Goal: Task Accomplishment & Management: Complete application form

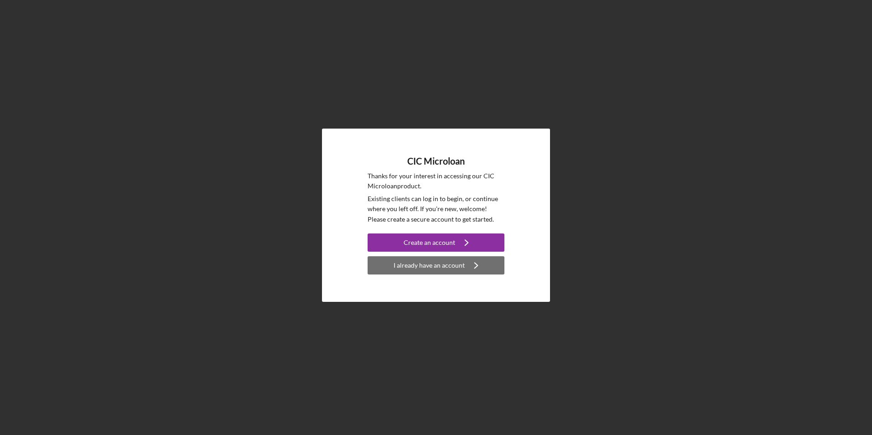
click at [414, 268] on div "I already have an account" at bounding box center [429, 265] width 71 height 18
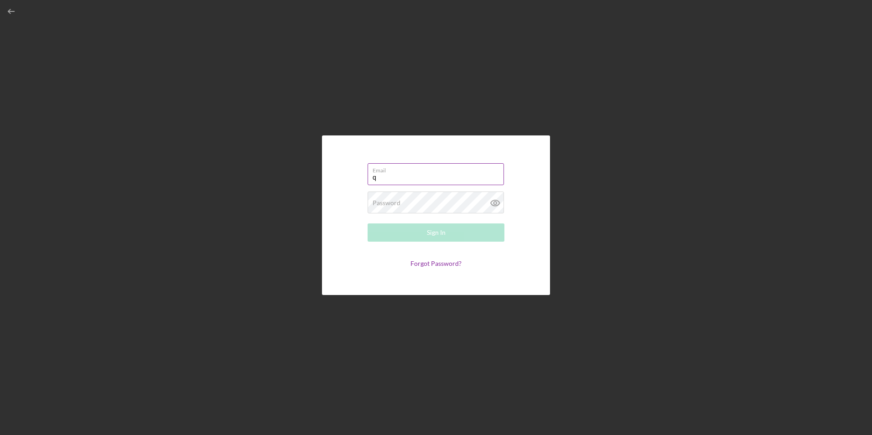
type input "qas1944@gmail.com"
click at [461, 233] on button "Sign In" at bounding box center [436, 232] width 137 height 18
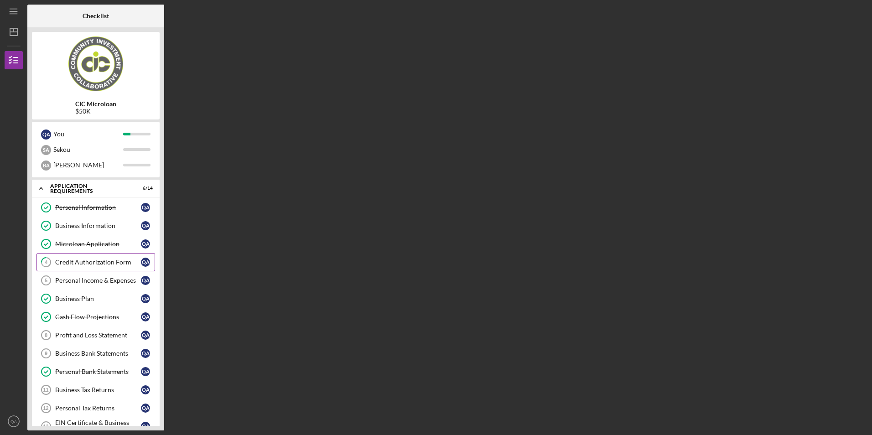
click at [124, 262] on div "Credit Authorization Form" at bounding box center [98, 262] width 86 height 7
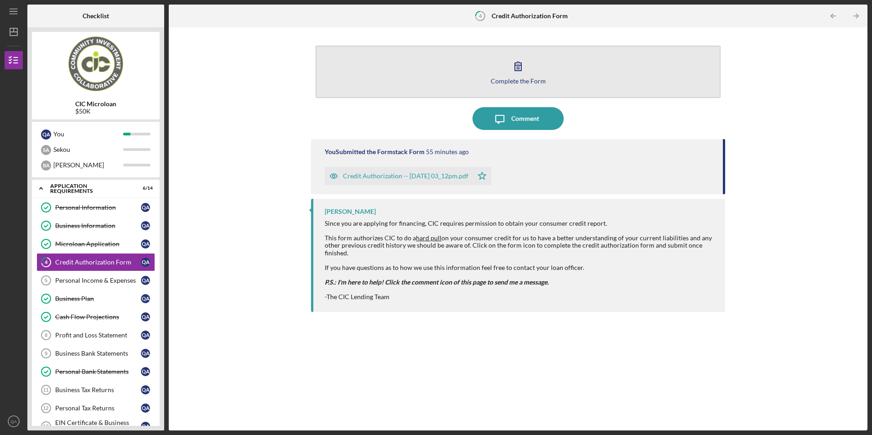
click at [517, 76] on icon "button" at bounding box center [518, 66] width 23 height 23
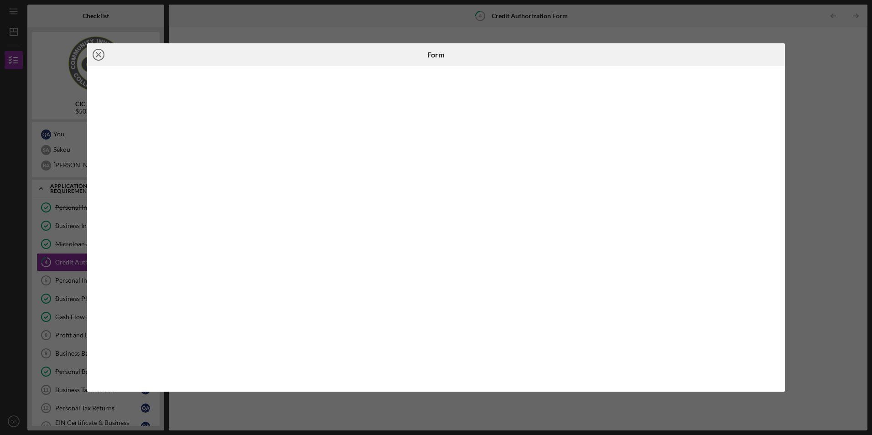
click at [96, 54] on icon "Icon/Close" at bounding box center [98, 54] width 23 height 23
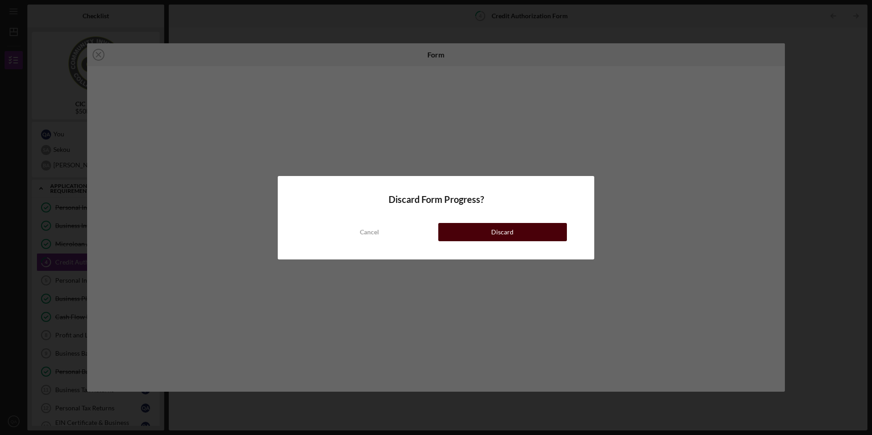
click at [496, 234] on div "Discard" at bounding box center [502, 232] width 22 height 18
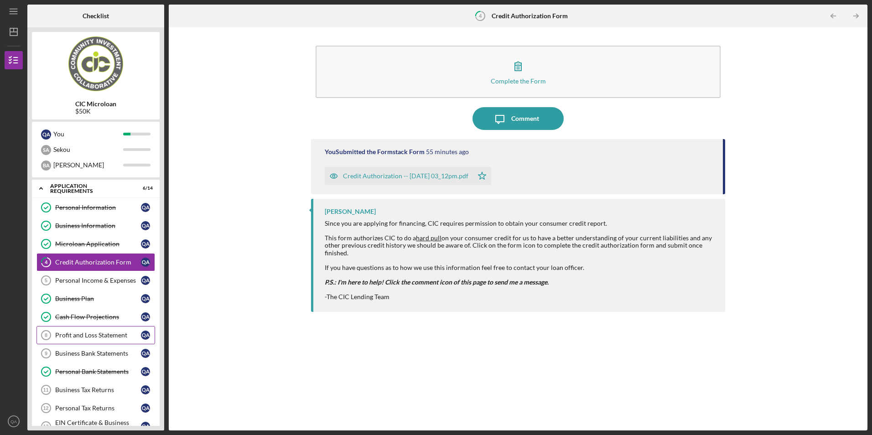
click at [119, 336] on div "Profit and Loss Statement" at bounding box center [98, 335] width 86 height 7
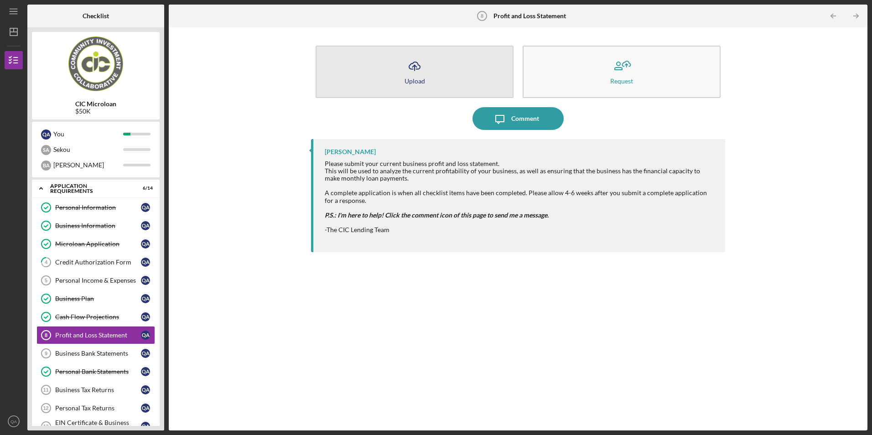
click at [421, 67] on icon "Icon/Upload" at bounding box center [414, 66] width 23 height 23
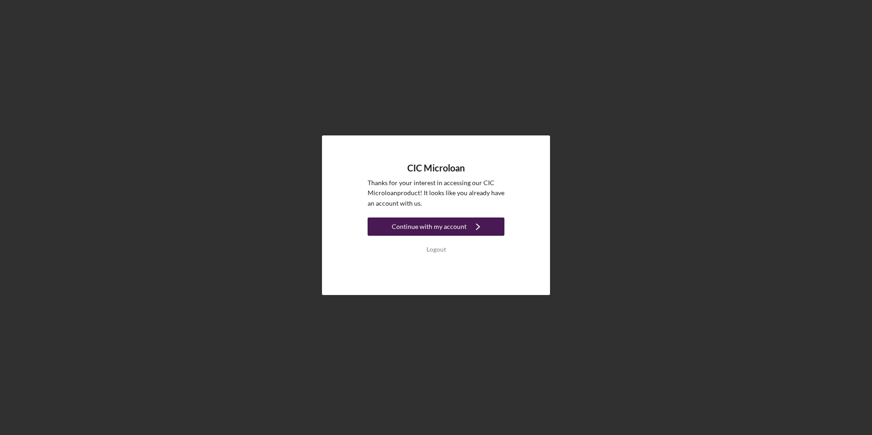
click at [421, 231] on div "Continue with my account" at bounding box center [429, 227] width 75 height 18
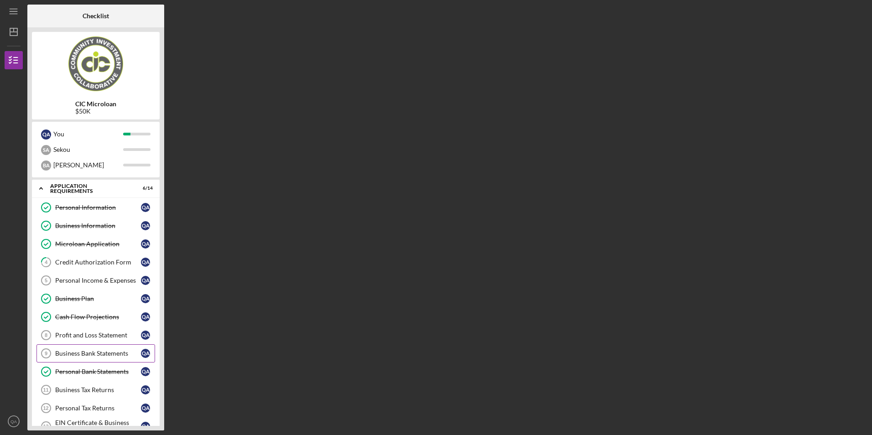
click at [114, 357] on div "Business Bank Statements" at bounding box center [98, 353] width 86 height 7
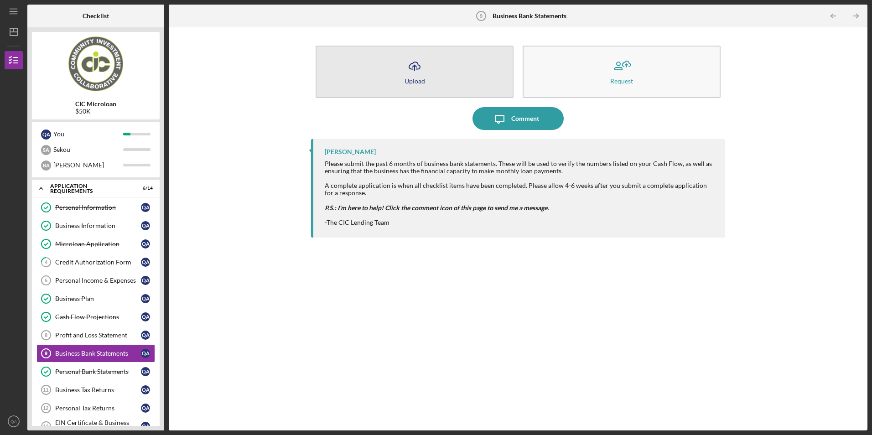
click at [407, 78] on div "Upload" at bounding box center [415, 81] width 21 height 7
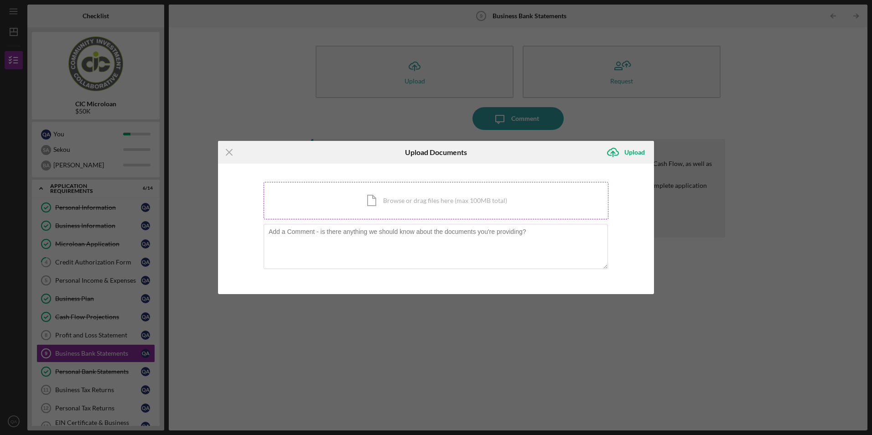
click at [416, 200] on div "Icon/Document Browse or drag files here (max 100MB total) Tap to choose files o…" at bounding box center [436, 200] width 345 height 37
click at [424, 197] on div "Icon/Document Browse or drag files here (max 100MB total) Tap to choose files o…" at bounding box center [436, 200] width 345 height 37
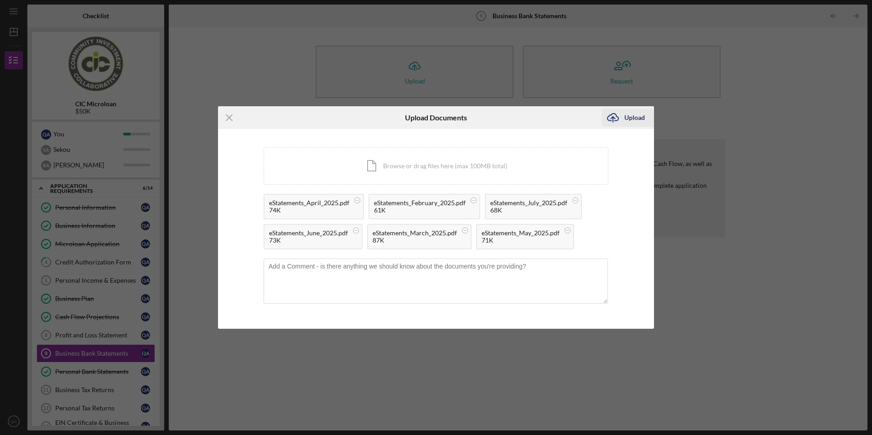
click at [634, 118] on div "Upload" at bounding box center [634, 118] width 21 height 18
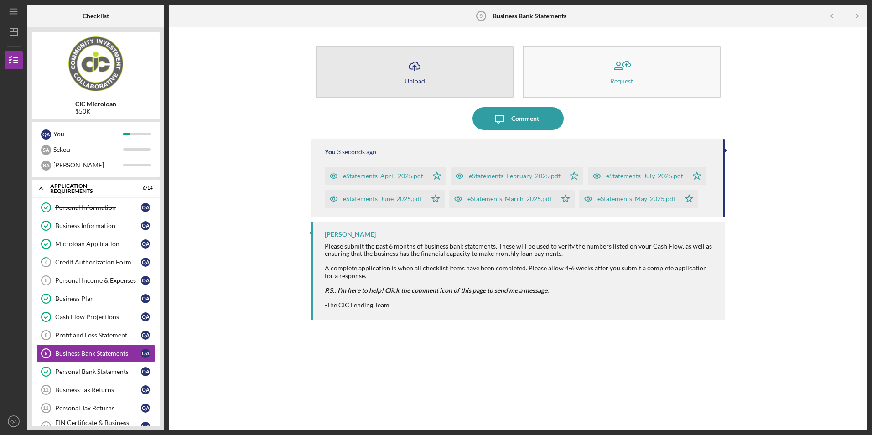
click at [412, 61] on icon "Icon/Upload" at bounding box center [414, 66] width 23 height 23
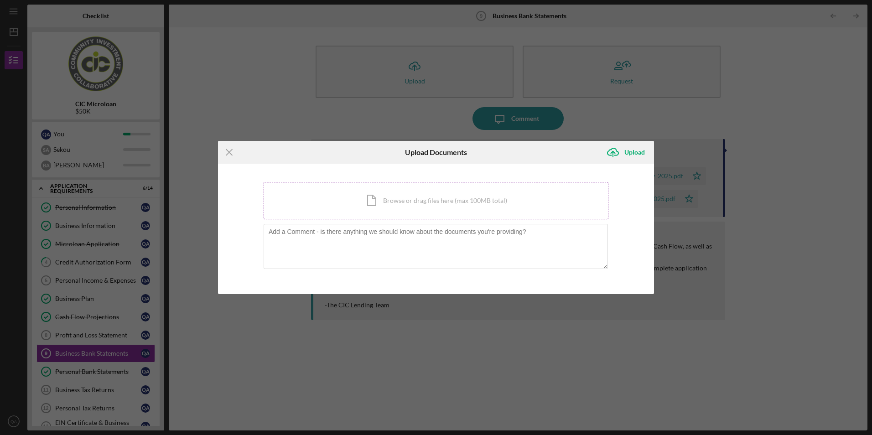
click at [395, 201] on div "Icon/Document Browse or drag files here (max 100MB total) Tap to choose files o…" at bounding box center [436, 200] width 345 height 37
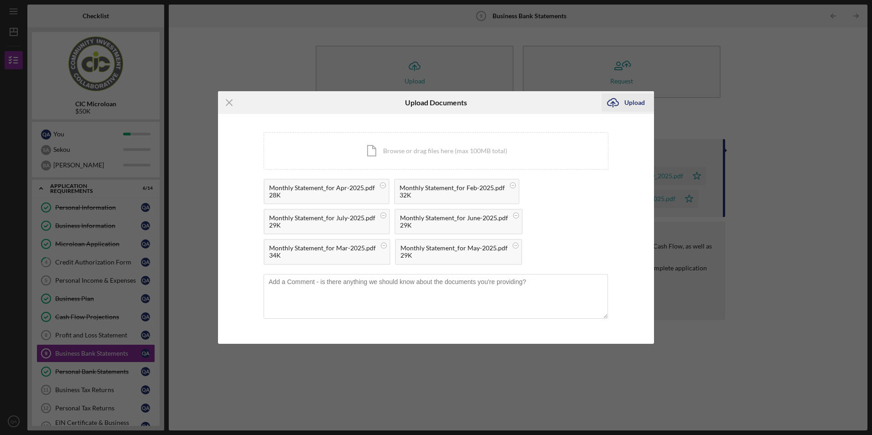
click at [634, 105] on div "Upload" at bounding box center [634, 103] width 21 height 18
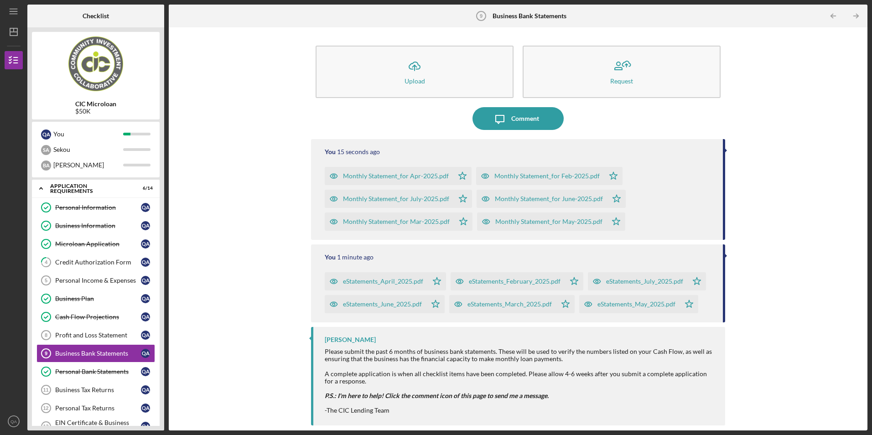
drag, startPoint x: 822, startPoint y: 290, endPoint x: 815, endPoint y: 303, distance: 15.1
click at [815, 303] on div "Icon/Upload Upload Request Icon/Message Comment You 15 seconds ago Monthly Stat…" at bounding box center [518, 229] width 690 height 394
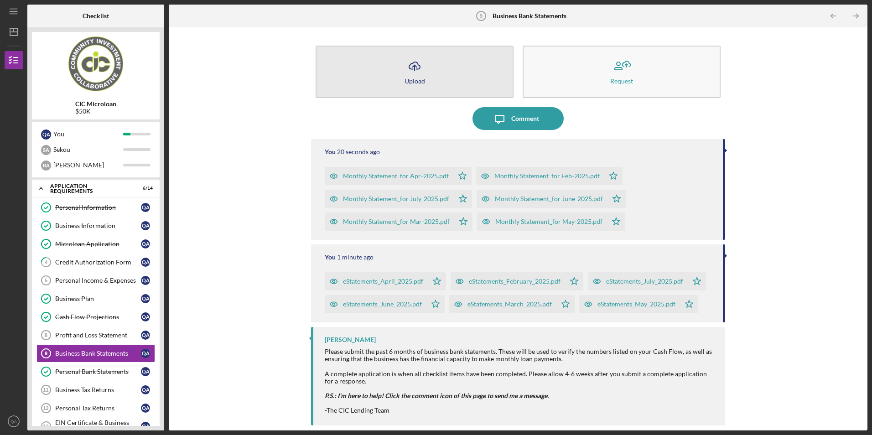
click at [467, 66] on button "Icon/Upload Upload" at bounding box center [415, 72] width 198 height 52
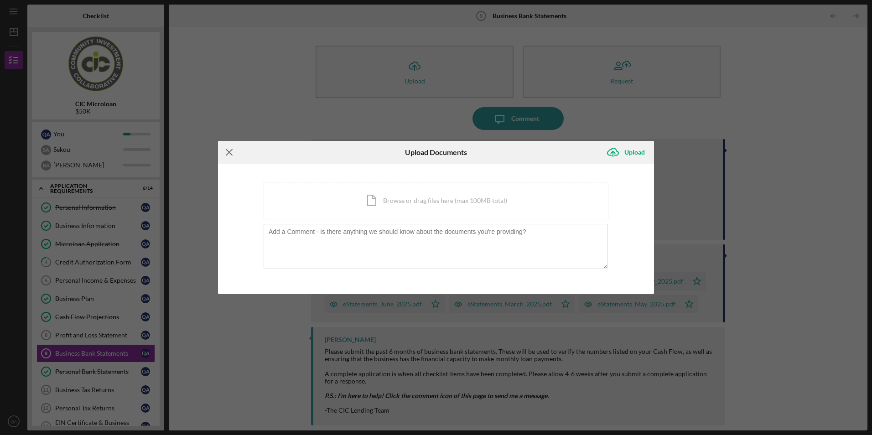
click at [229, 152] on line at bounding box center [229, 153] width 6 height 6
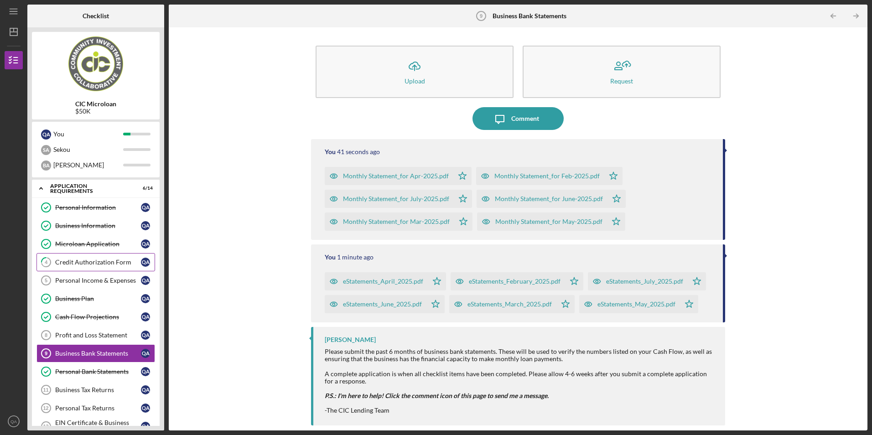
click at [105, 267] on link "4 Credit Authorization Form Q A" at bounding box center [95, 262] width 119 height 18
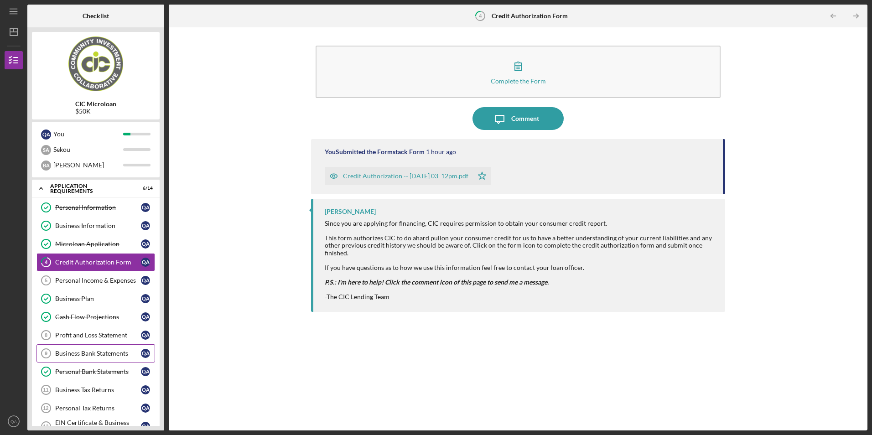
click at [109, 353] on div "Business Bank Statements" at bounding box center [98, 353] width 86 height 7
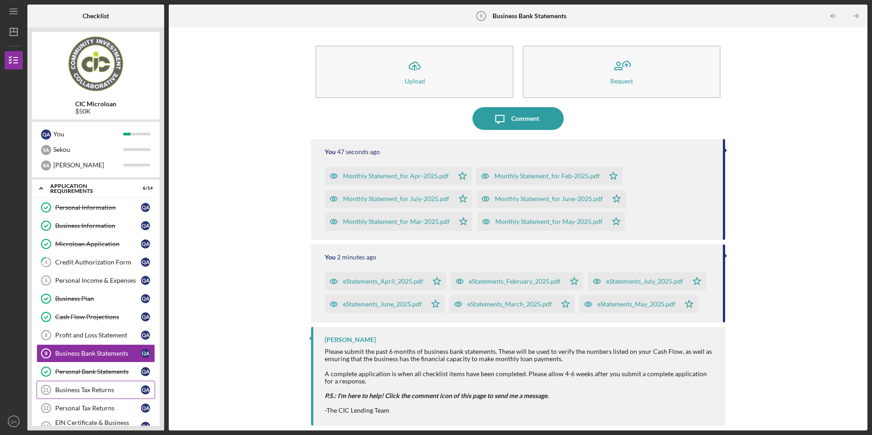
click at [115, 393] on div "Business Tax Returns" at bounding box center [98, 389] width 86 height 7
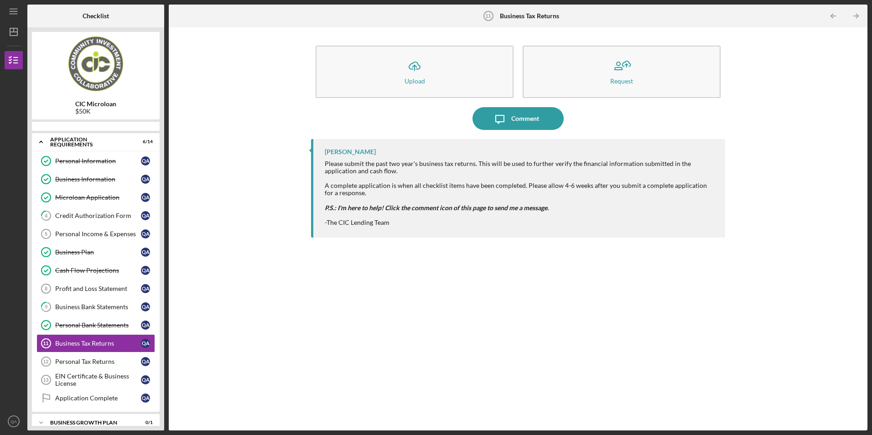
scroll to position [52, 0]
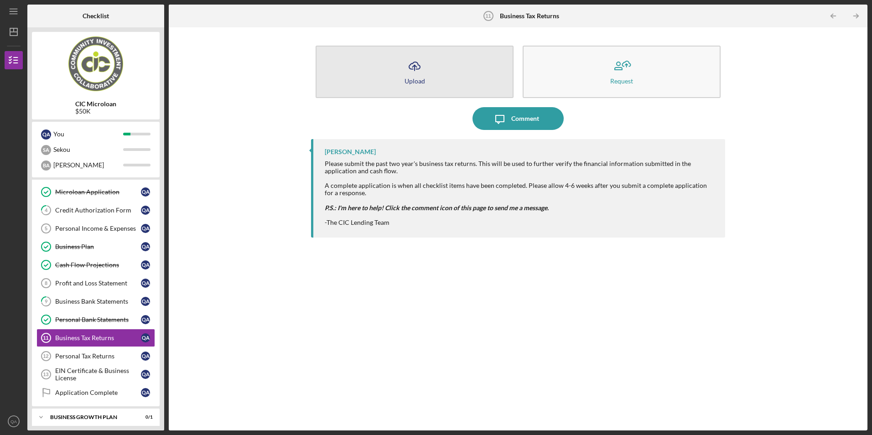
click at [414, 73] on icon "Icon/Upload" at bounding box center [414, 66] width 23 height 23
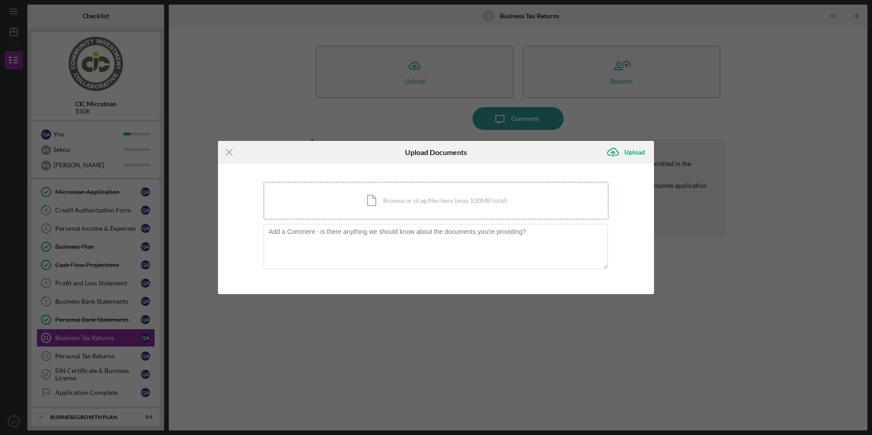
click at [432, 197] on div "Icon/Document Browse or drag files here (max 100MB total) Tap to choose files o…" at bounding box center [436, 200] width 345 height 37
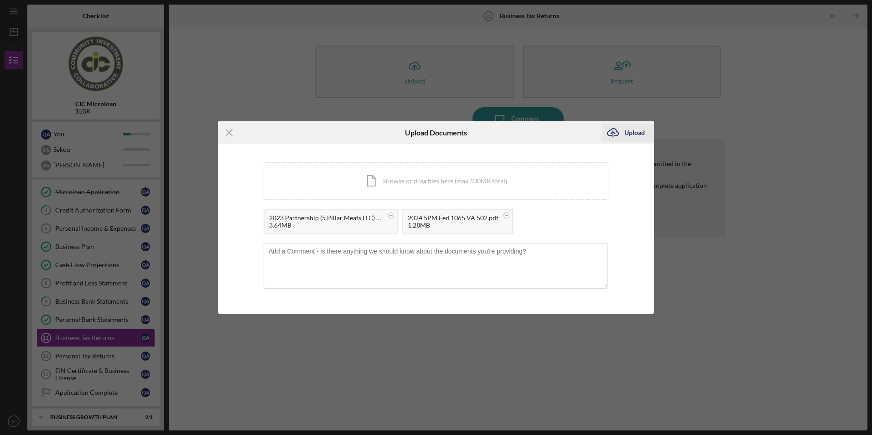
click at [633, 132] on div "Upload" at bounding box center [634, 133] width 21 height 18
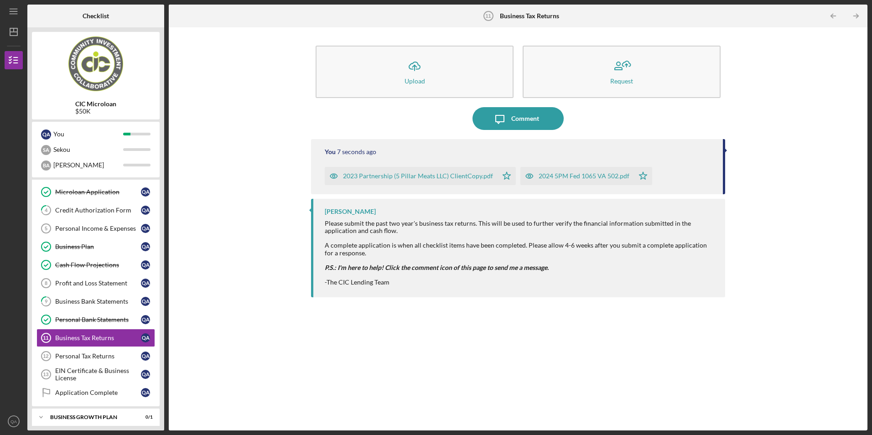
click at [723, 150] on div "You 7 seconds ago 2023 Partnership (5 Pillar Meats LLC) ClientCopy.pdf Icon/Sta…" at bounding box center [518, 166] width 414 height 55
click at [113, 359] on div "Personal Tax Returns" at bounding box center [98, 356] width 86 height 7
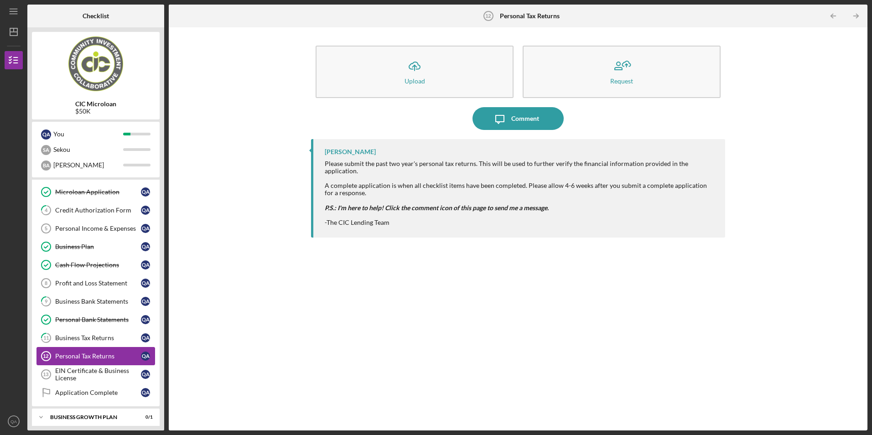
click at [106, 359] on div "Personal Tax Returns" at bounding box center [98, 356] width 86 height 7
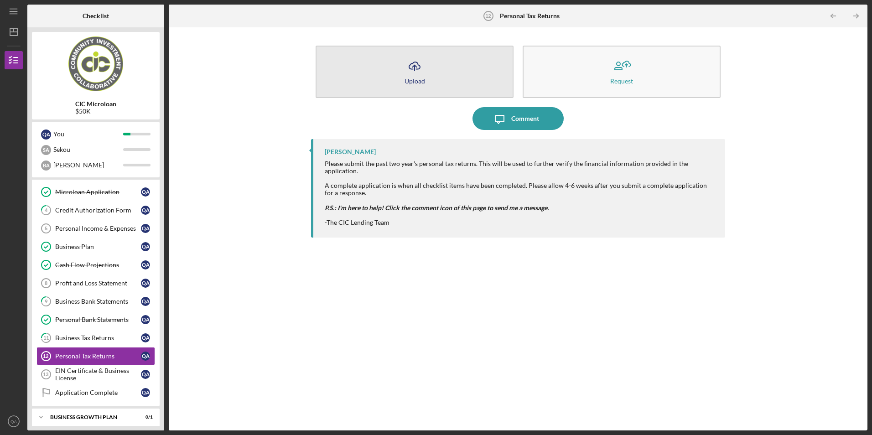
click at [406, 68] on icon "Icon/Upload" at bounding box center [414, 66] width 23 height 23
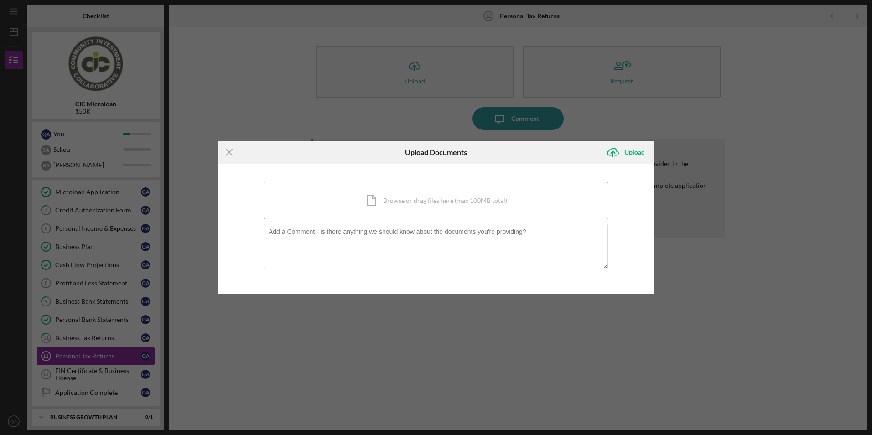
click at [419, 199] on div "Icon/Document Browse or drag files here (max 100MB total) Tap to choose files o…" at bounding box center [436, 200] width 345 height 37
click at [400, 198] on div "Icon/Document Browse or drag files here (max 100MB total) Tap to choose files o…" at bounding box center [436, 200] width 345 height 37
click at [228, 152] on icon "Icon/Menu Close" at bounding box center [229, 152] width 23 height 23
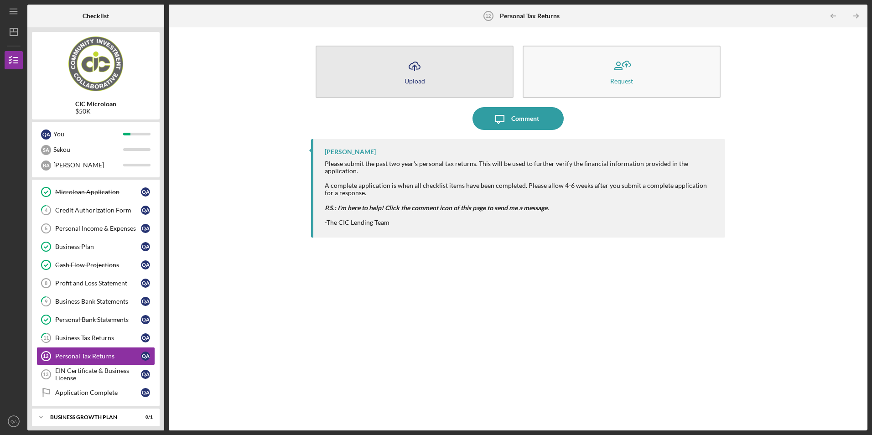
click at [408, 66] on icon "Icon/Upload" at bounding box center [414, 66] width 23 height 23
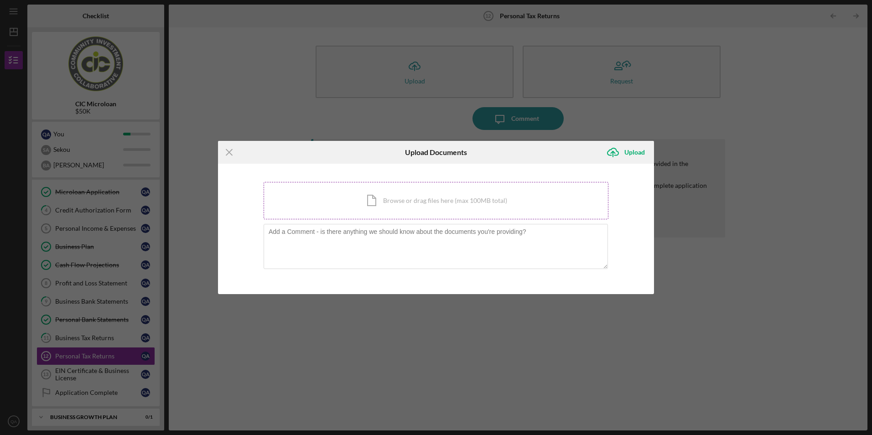
click at [415, 201] on div "Icon/Document Browse or drag files here (max 100MB total) Tap to choose files o…" at bounding box center [436, 200] width 345 height 37
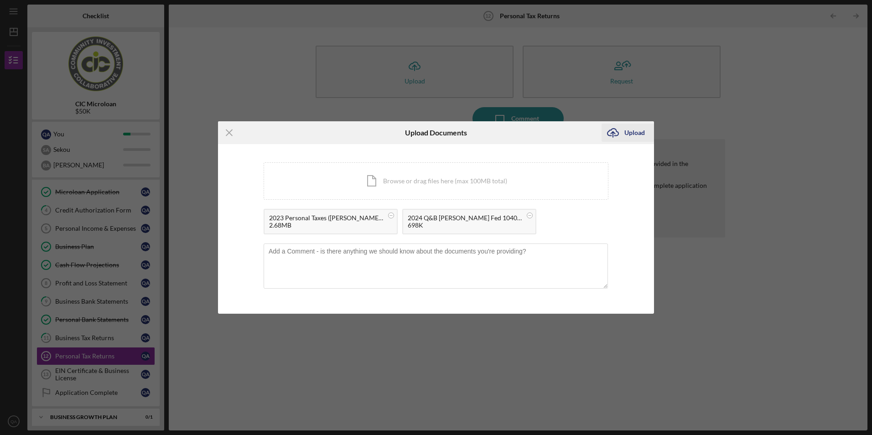
click at [621, 136] on icon "Icon/Upload" at bounding box center [613, 132] width 23 height 23
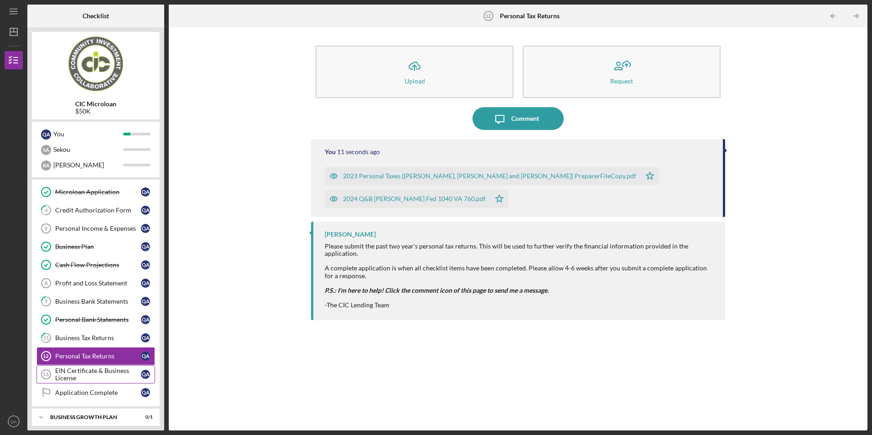
click at [78, 374] on div "EIN Certificate & Business License" at bounding box center [98, 374] width 86 height 15
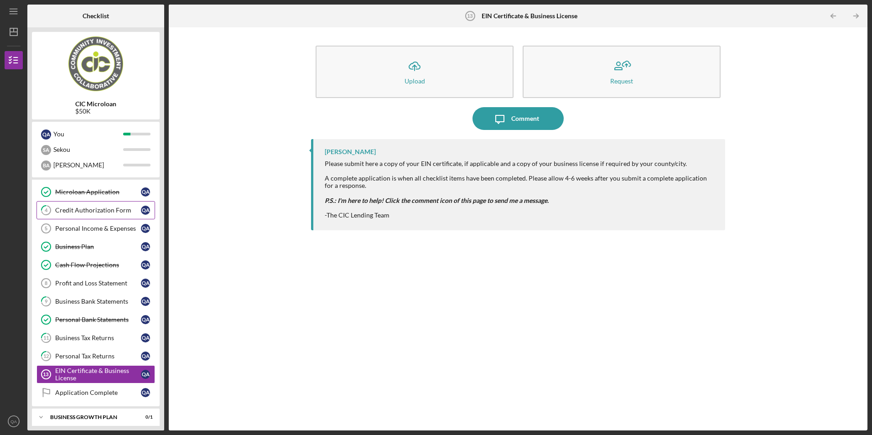
click at [94, 205] on link "4 Credit Authorization Form Q A" at bounding box center [95, 210] width 119 height 18
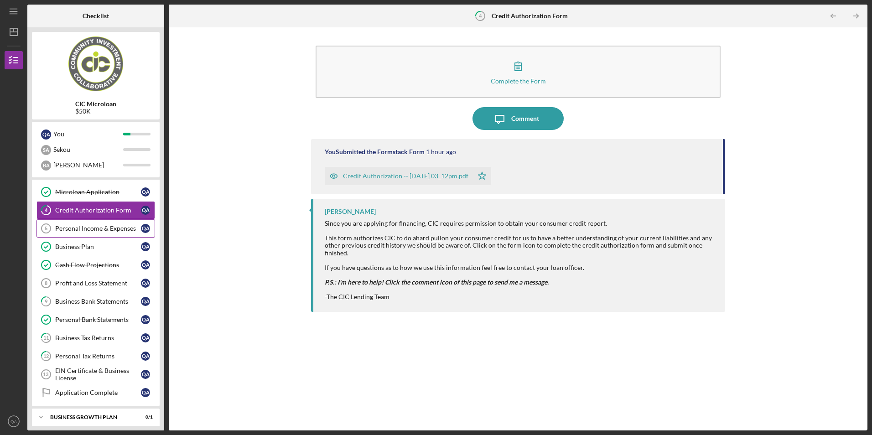
click at [94, 224] on link "Personal Income & Expenses 5 Personal Income & Expenses Q A" at bounding box center [95, 228] width 119 height 18
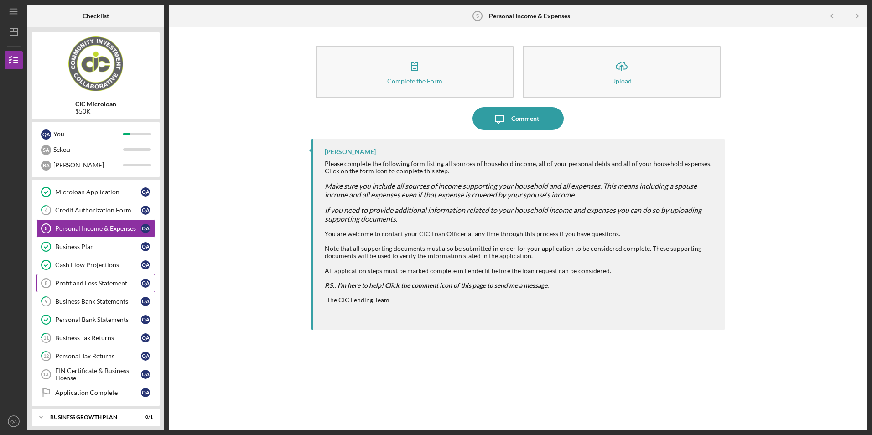
click at [100, 284] on div "Profit and Loss Statement" at bounding box center [98, 283] width 86 height 7
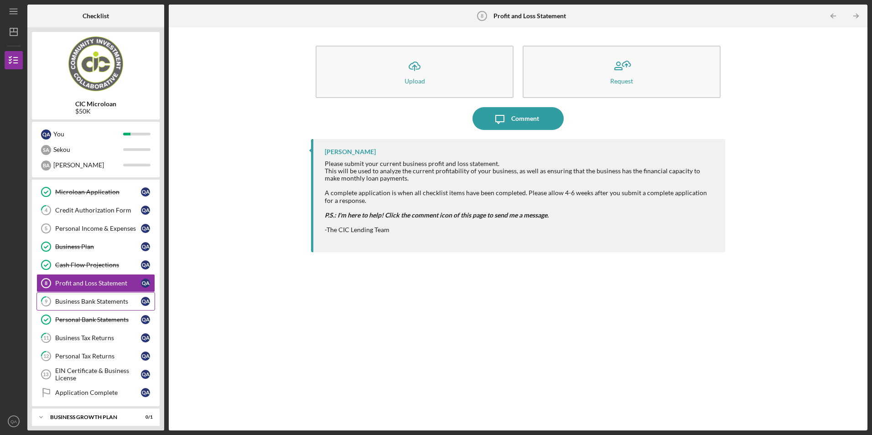
click at [106, 303] on div "Business Bank Statements" at bounding box center [98, 301] width 86 height 7
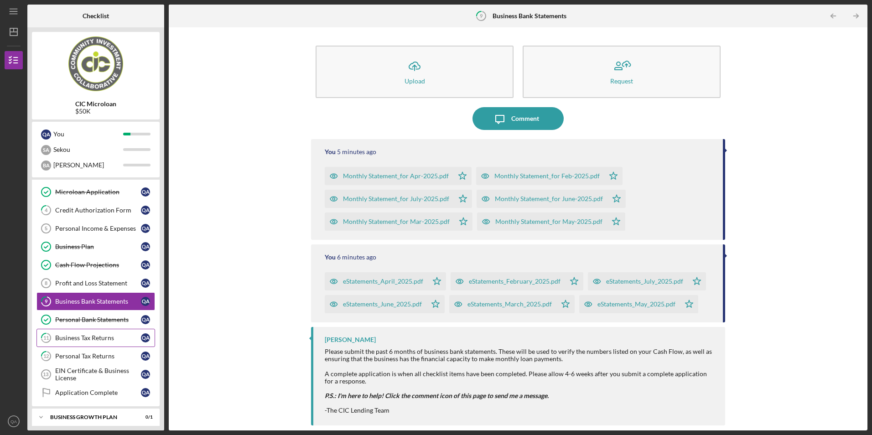
click at [109, 334] on div "Business Tax Returns" at bounding box center [98, 337] width 86 height 7
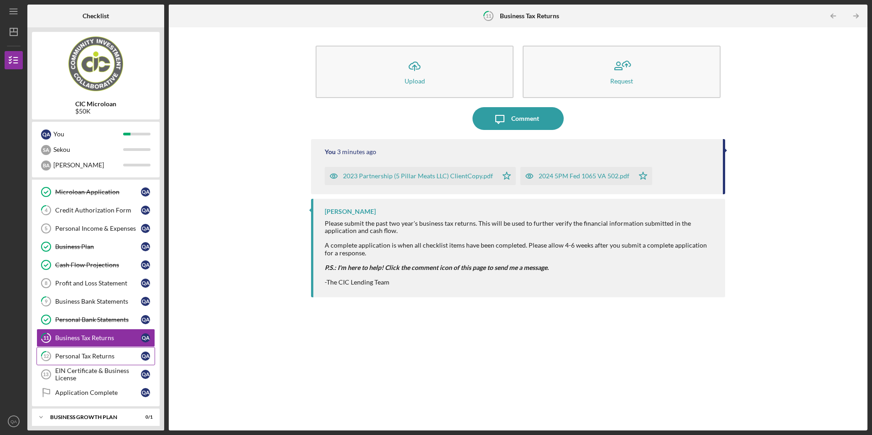
click at [109, 355] on div "Personal Tax Returns" at bounding box center [98, 356] width 86 height 7
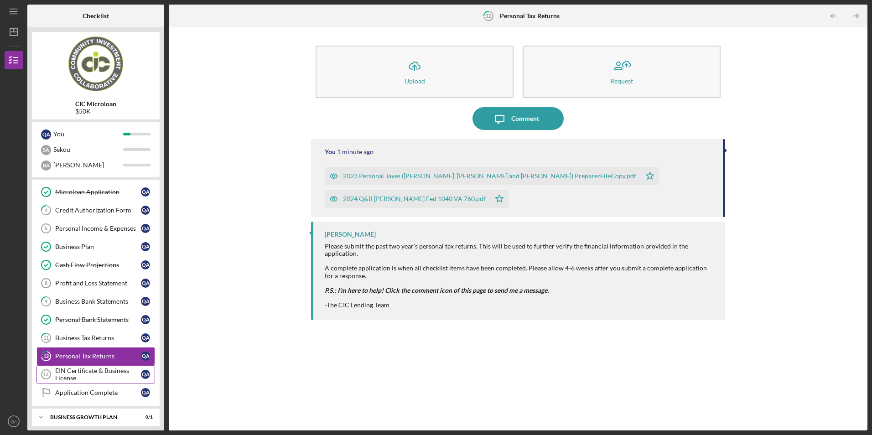
click at [109, 373] on div "EIN Certificate & Business License" at bounding box center [98, 374] width 86 height 15
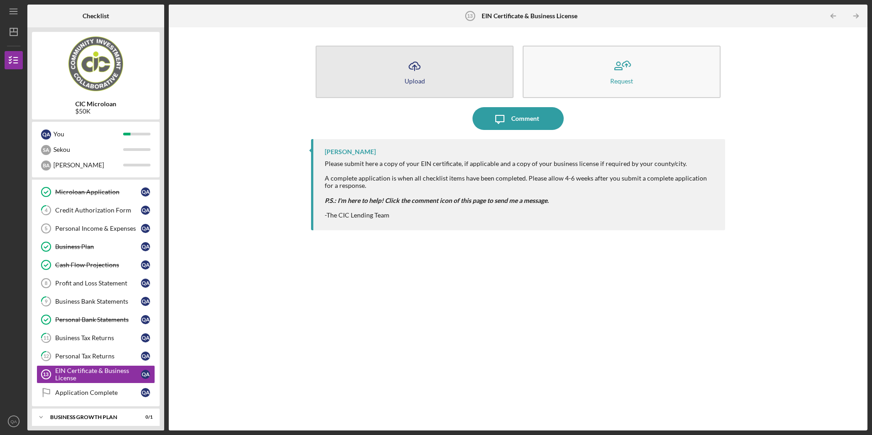
click at [407, 68] on icon "Icon/Upload" at bounding box center [414, 66] width 23 height 23
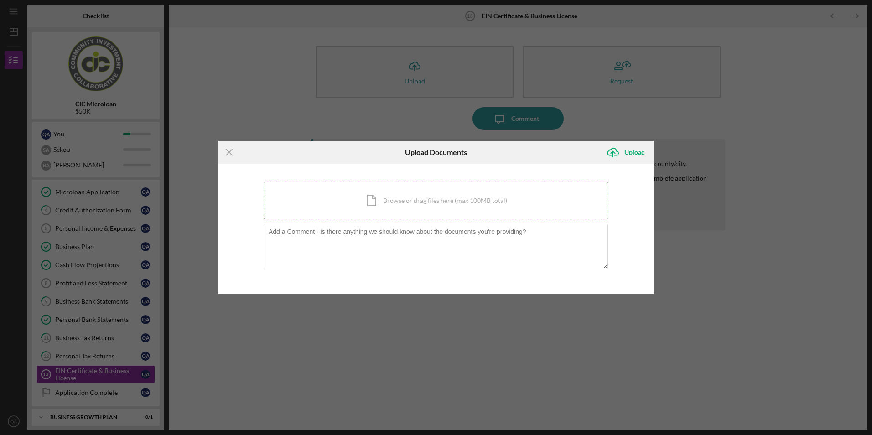
click at [418, 202] on div "Icon/Document Browse or drag files here (max 100MB total) Tap to choose files o…" at bounding box center [436, 200] width 345 height 37
click at [402, 197] on div "Icon/Document Browse or drag files here (max 100MB total) Tap to choose files o…" at bounding box center [436, 200] width 345 height 37
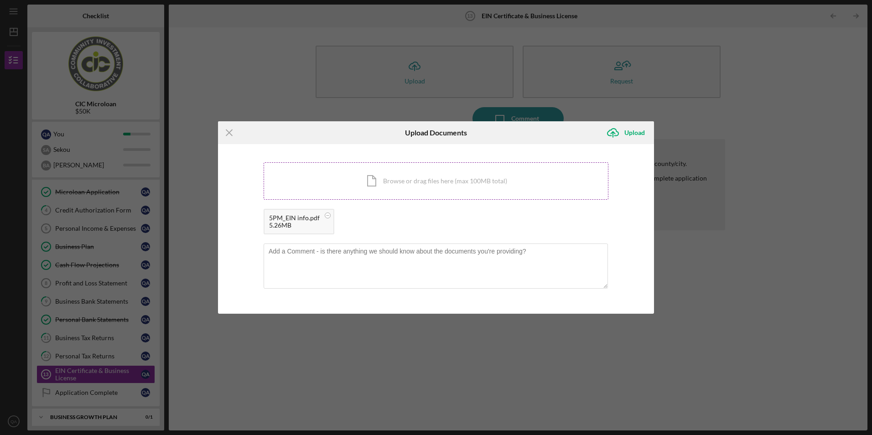
click at [416, 188] on div "Icon/Document Browse or drag files here (max 100MB total) Tap to choose files o…" at bounding box center [436, 180] width 345 height 37
click at [414, 186] on div "Icon/Document Browse or drag files here (max 100MB total) Tap to choose files o…" at bounding box center [436, 180] width 345 height 37
click at [634, 135] on div "Upload" at bounding box center [634, 133] width 21 height 18
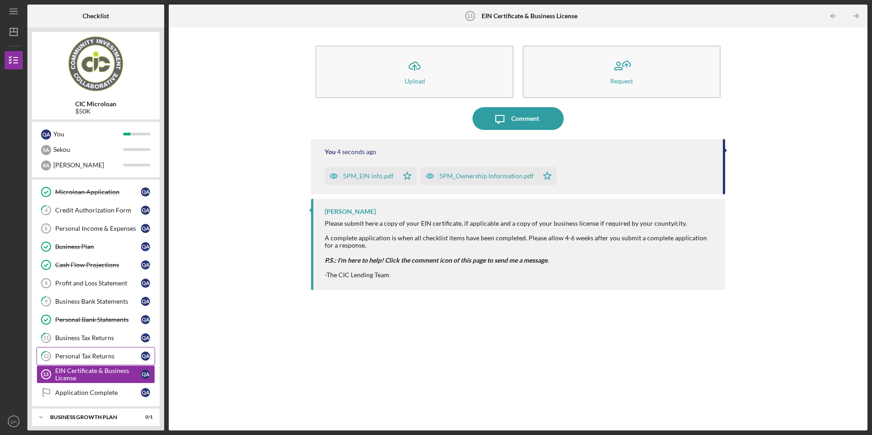
click at [96, 356] on div "Personal Tax Returns" at bounding box center [98, 356] width 86 height 7
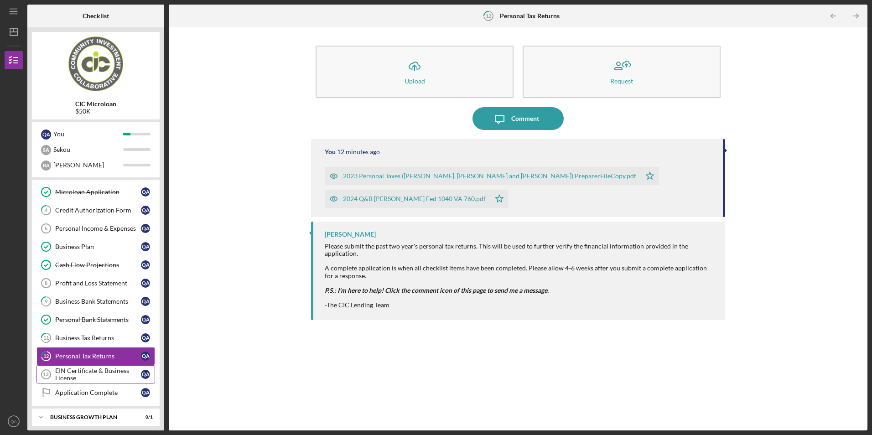
click at [100, 373] on div "EIN Certificate & Business License" at bounding box center [98, 374] width 86 height 15
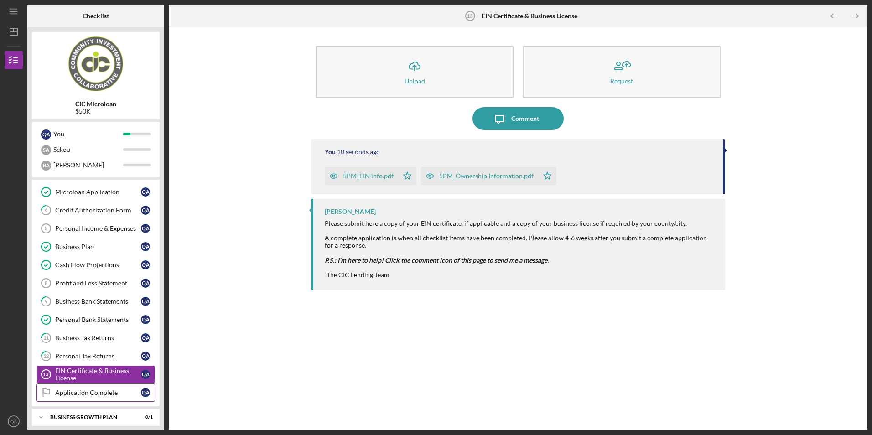
click at [104, 389] on div "Application Complete" at bounding box center [98, 392] width 86 height 7
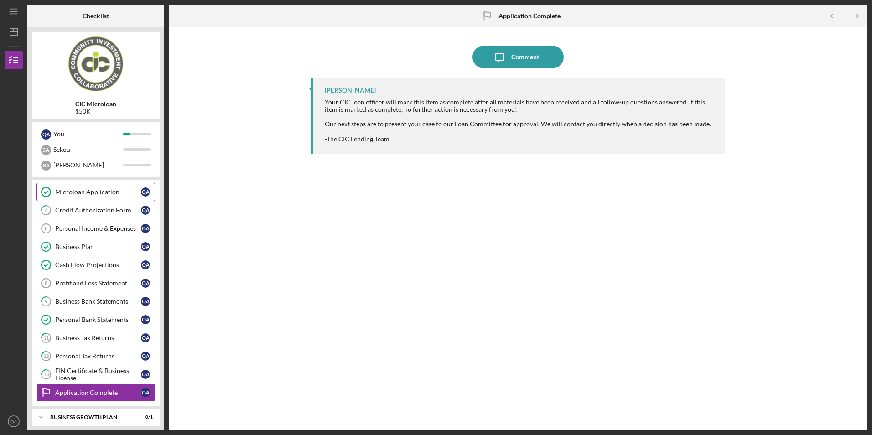
click at [114, 190] on div "Microloan Application" at bounding box center [98, 191] width 86 height 7
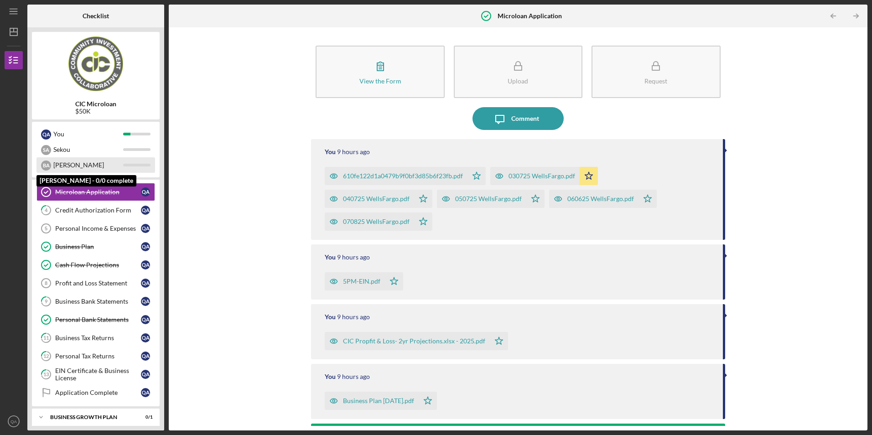
click at [68, 165] on div "Beverly" at bounding box center [88, 165] width 70 height 16
drag, startPoint x: 68, startPoint y: 165, endPoint x: 118, endPoint y: 140, distance: 55.1
click at [118, 140] on div "You" at bounding box center [88, 134] width 70 height 16
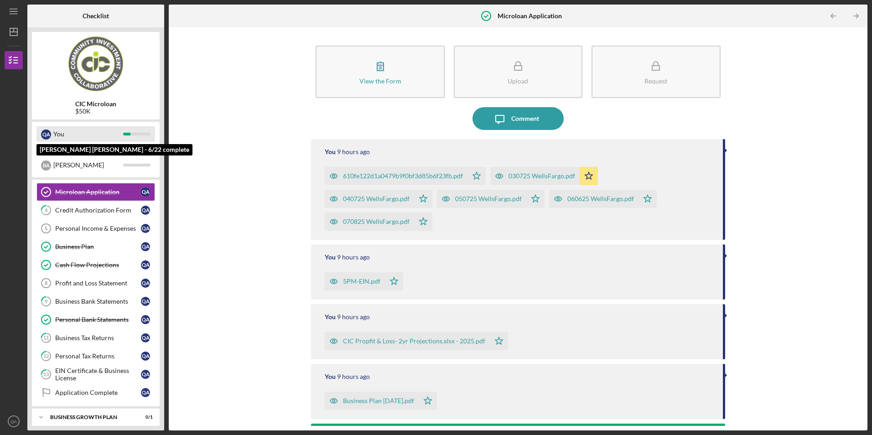
click at [125, 131] on div "Q A You" at bounding box center [95, 134] width 119 height 16
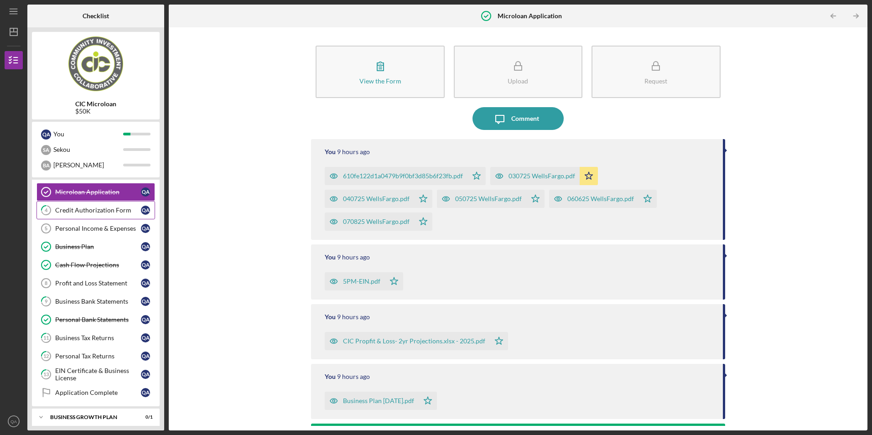
click at [113, 213] on div "Credit Authorization Form" at bounding box center [98, 210] width 86 height 7
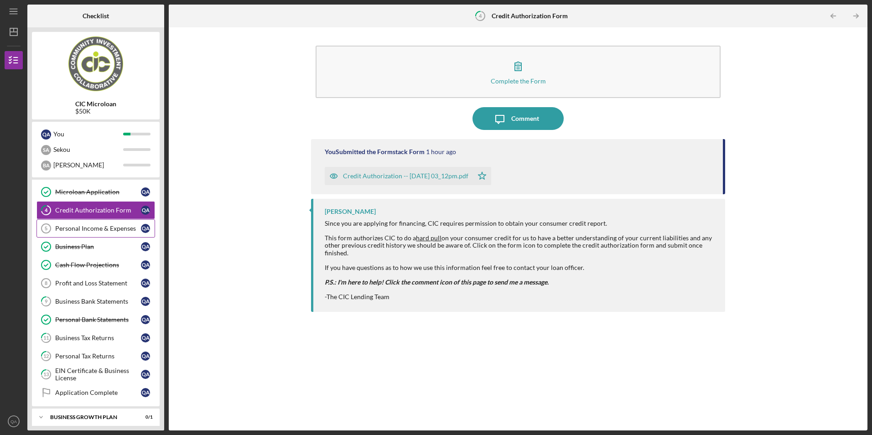
click at [79, 223] on link "Personal Income & Expenses 5 Personal Income & Expenses Q A" at bounding box center [95, 228] width 119 height 18
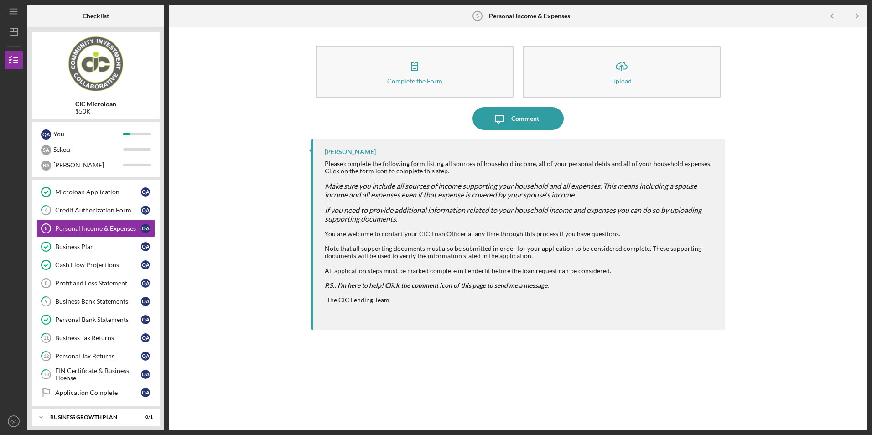
click at [255, 187] on div "Complete the Form Form Icon/Upload Upload Icon/Message Comment DaShanna Carr Pl…" at bounding box center [518, 229] width 690 height 394
click at [100, 280] on div "Profit and Loss Statement" at bounding box center [98, 283] width 86 height 7
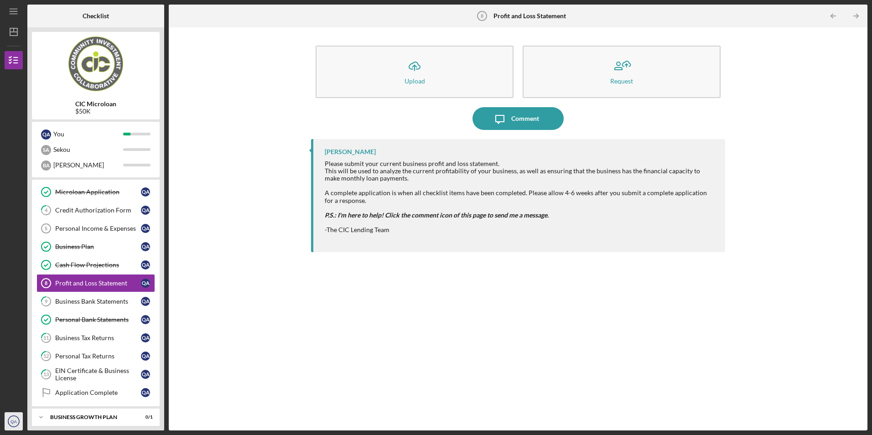
click at [8, 421] on circle "button" at bounding box center [13, 421] width 11 height 11
click at [26, 398] on link "Logout" at bounding box center [55, 399] width 100 height 19
